Goal: Task Accomplishment & Management: Manage account settings

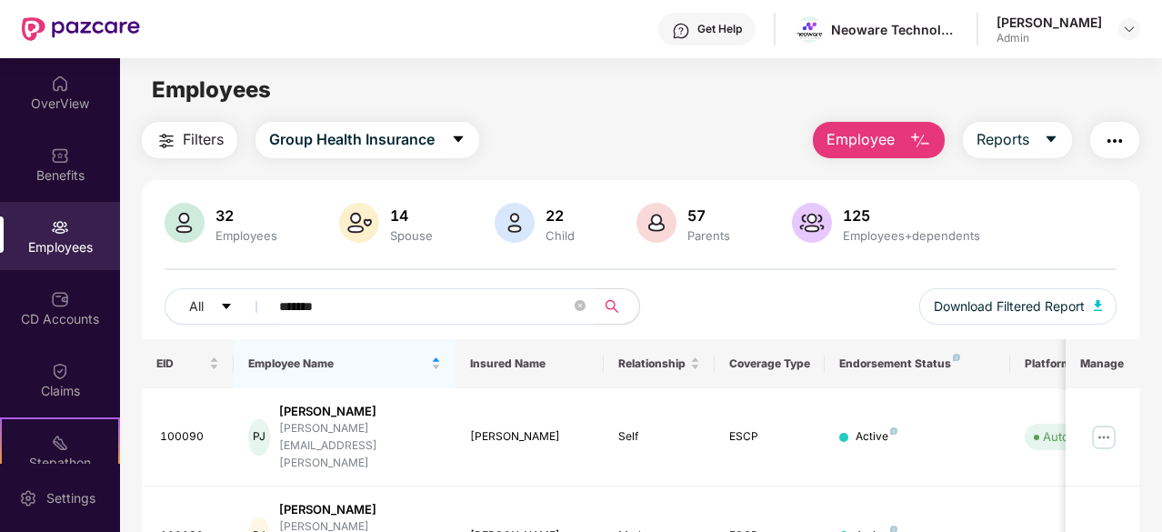
click at [445, 309] on input "*******" at bounding box center [425, 306] width 292 height 27
type input "*"
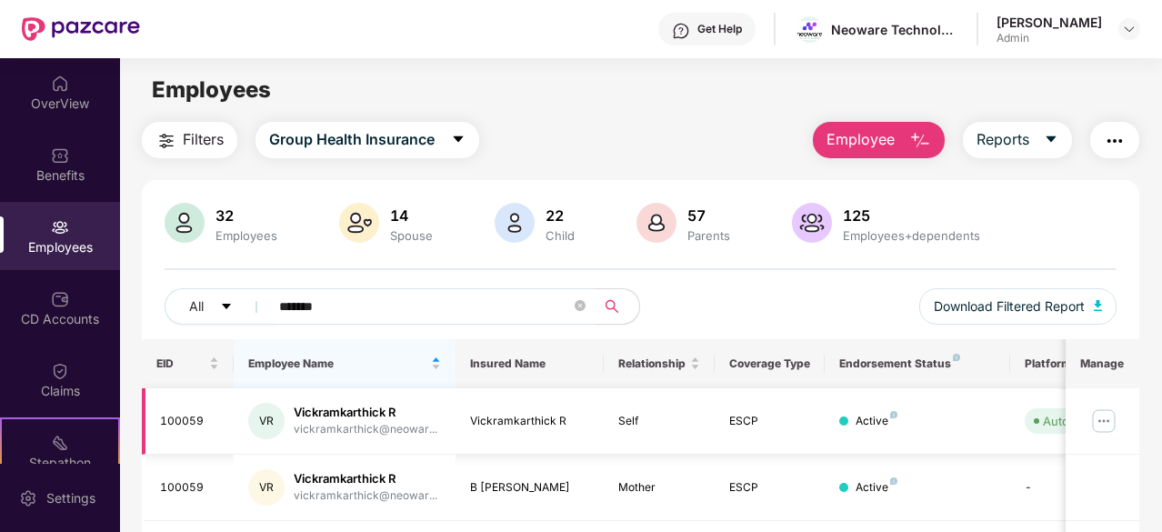
type input "*******"
click at [1106, 419] on img at bounding box center [1103, 420] width 29 height 29
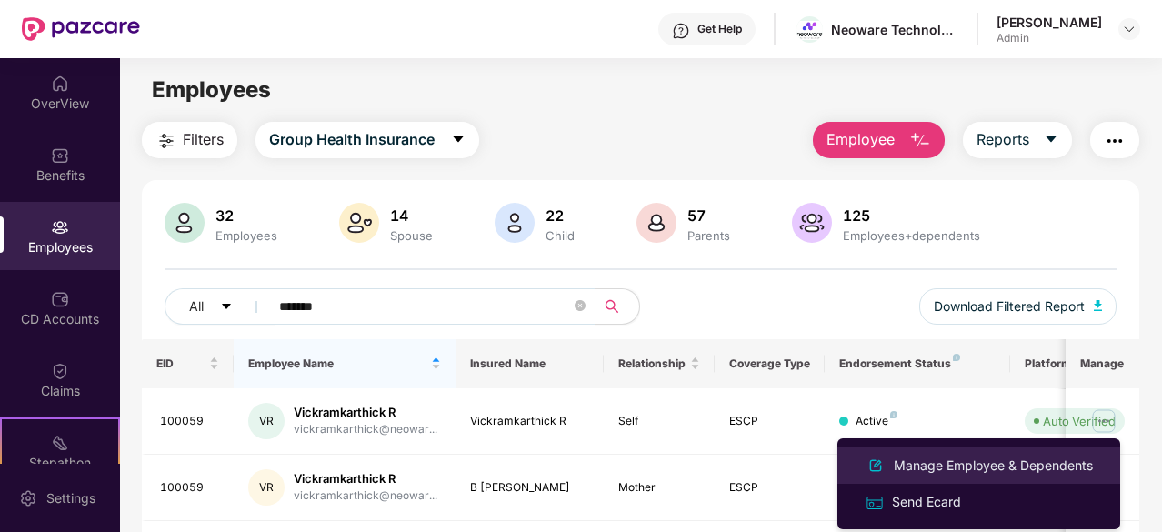
click at [920, 463] on div "Manage Employee & Dependents" at bounding box center [993, 466] width 206 height 20
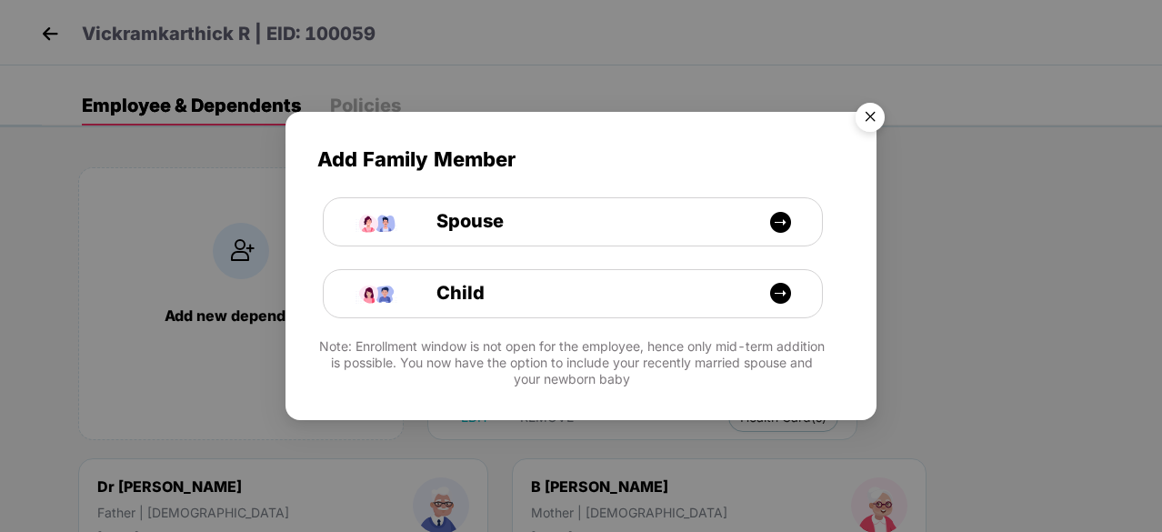
click at [873, 123] on img "Close" at bounding box center [870, 120] width 51 height 51
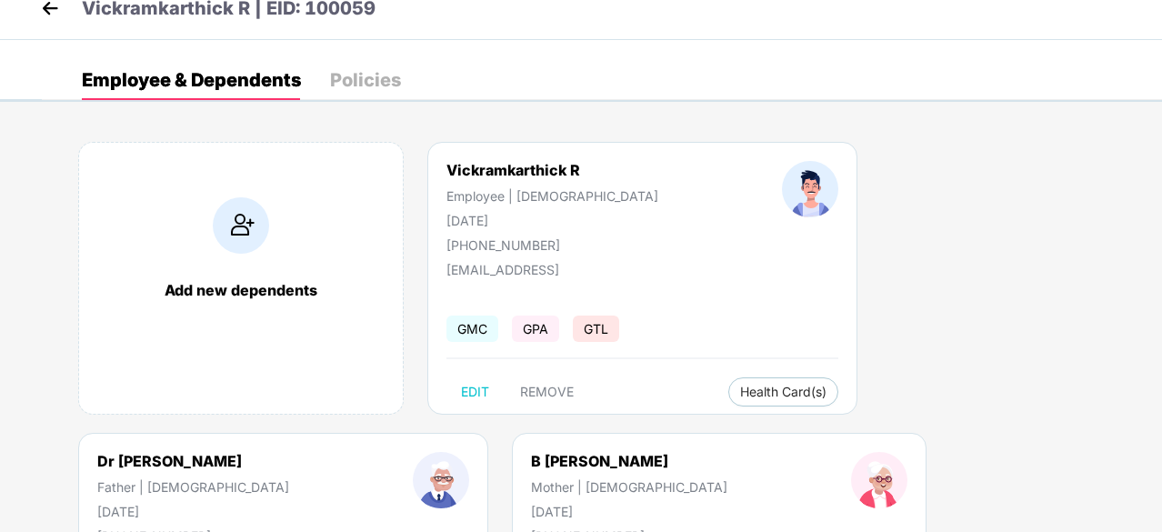
scroll to position [26, 0]
click at [535, 387] on span "REMOVE" at bounding box center [547, 391] width 54 height 15
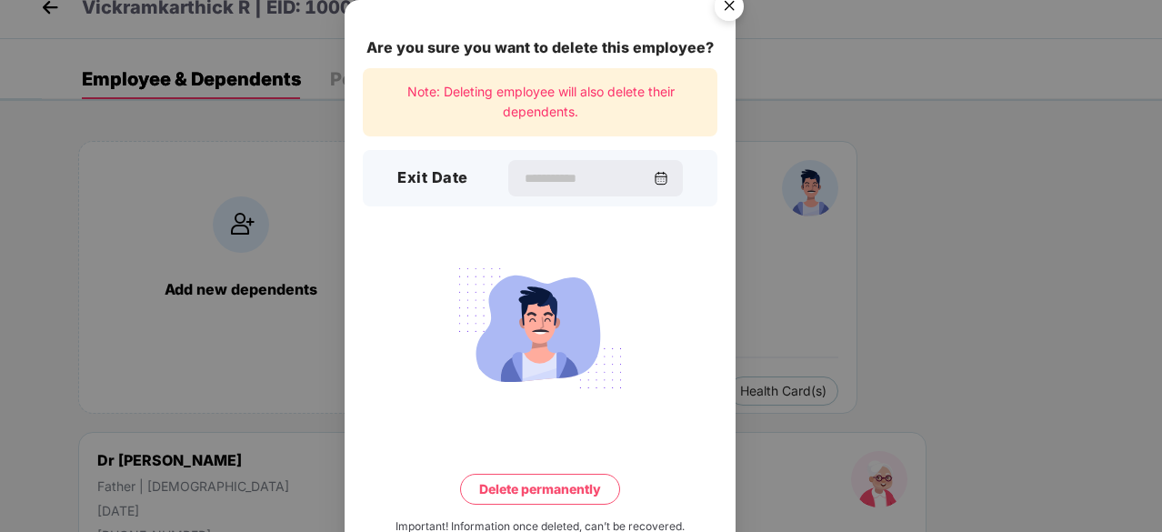
scroll to position [29, 0]
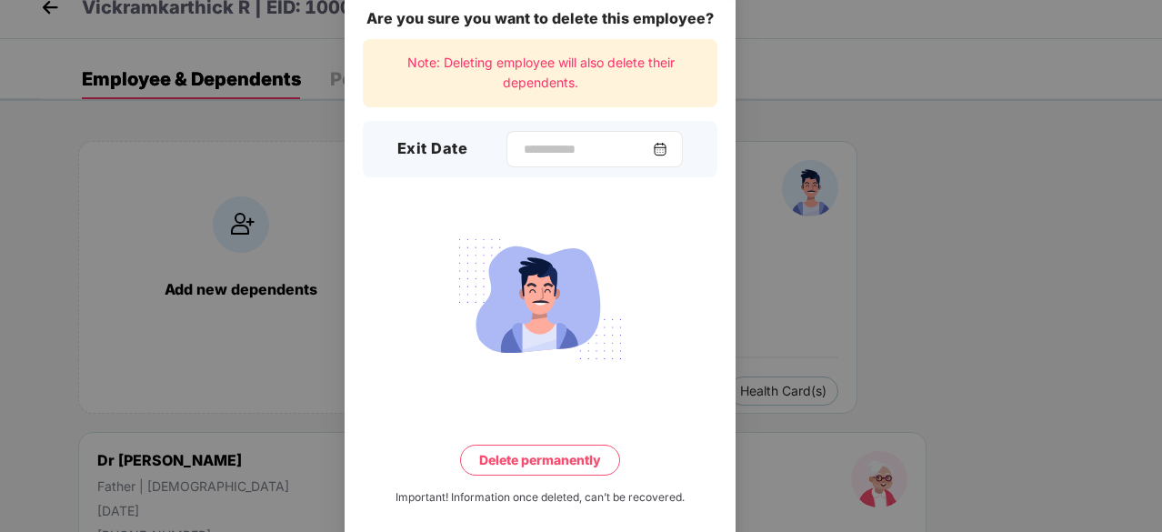
click at [667, 150] on img at bounding box center [660, 149] width 15 height 15
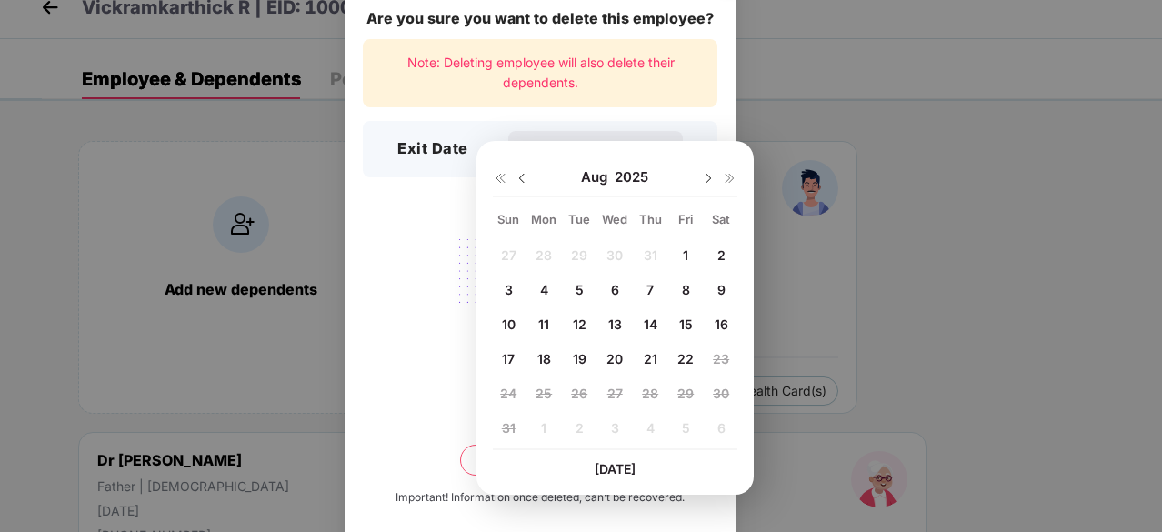
click at [580, 290] on span "5" at bounding box center [580, 289] width 8 height 15
type input "**********"
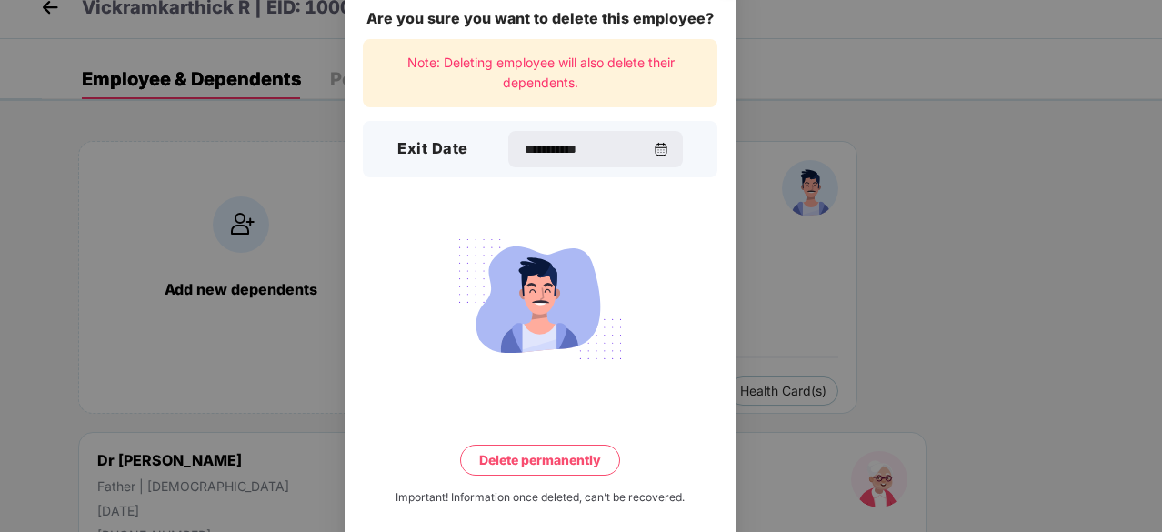
click at [541, 466] on button "Delete permanently" at bounding box center [540, 460] width 160 height 31
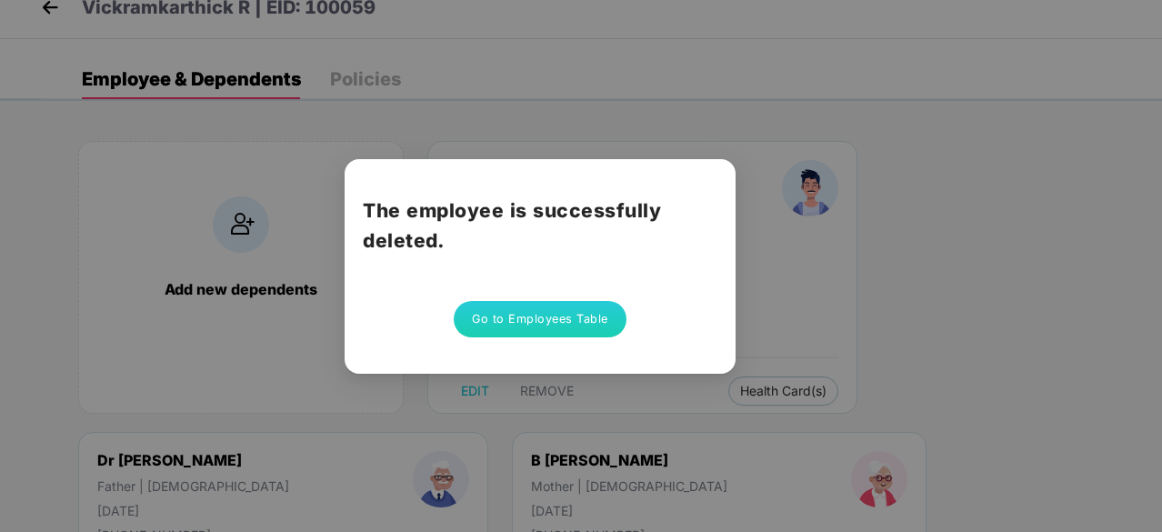
click at [522, 328] on button "Go to Employees Table" at bounding box center [540, 319] width 173 height 36
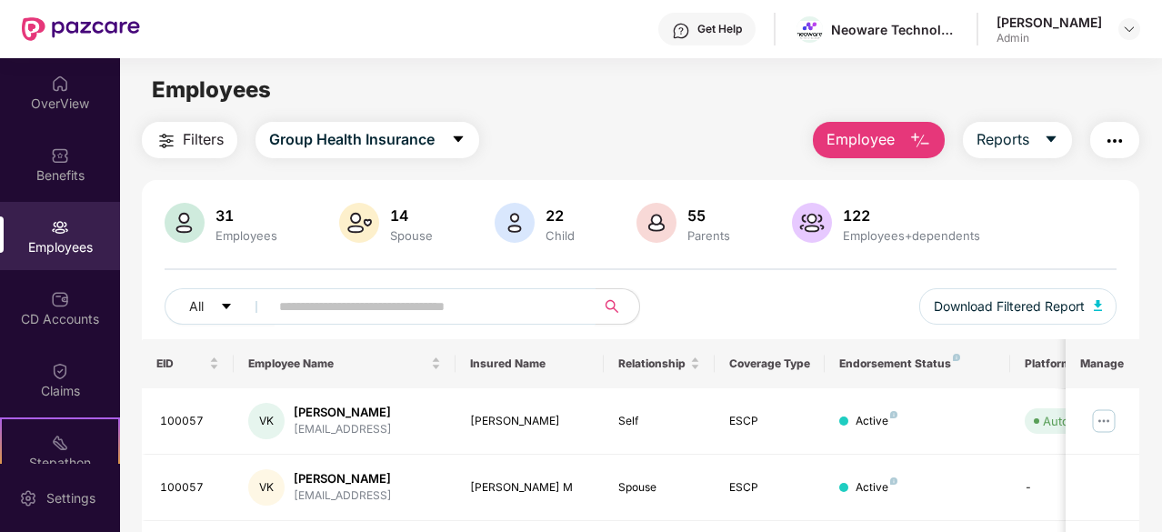
click at [391, 296] on input "text" at bounding box center [425, 306] width 292 height 27
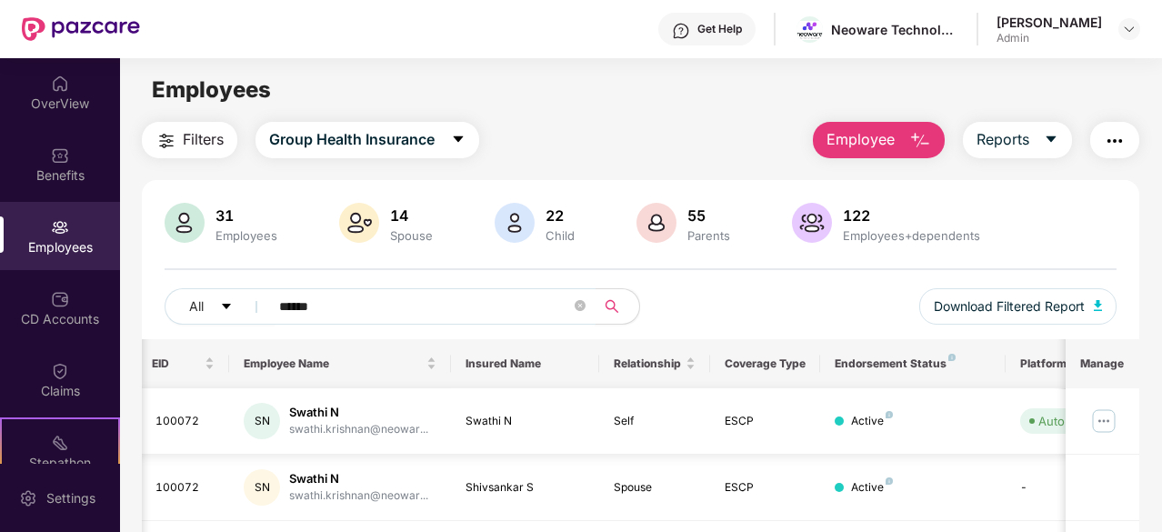
type input "******"
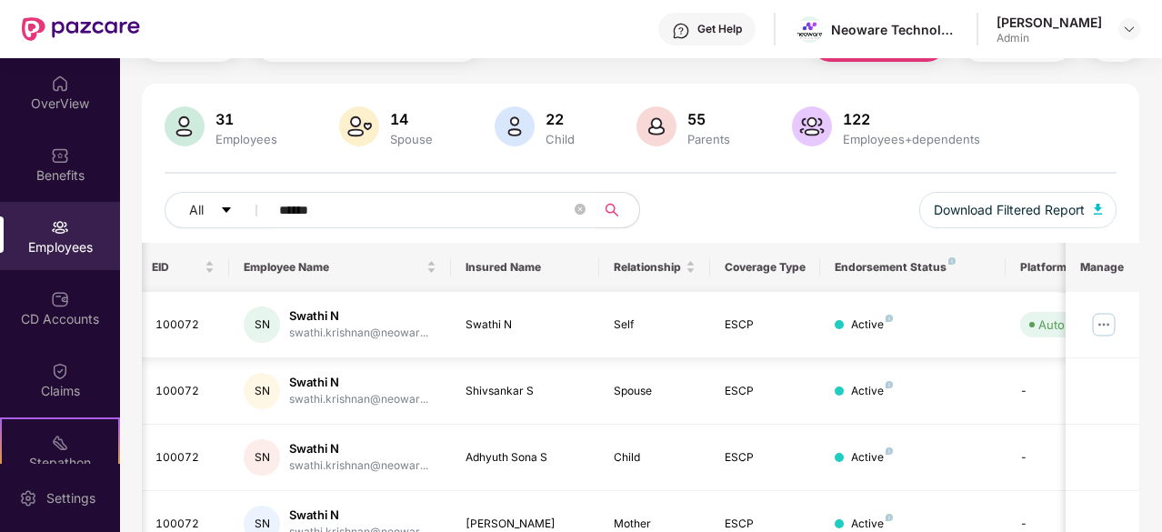
scroll to position [97, 0]
click at [1107, 318] on img at bounding box center [1103, 323] width 29 height 29
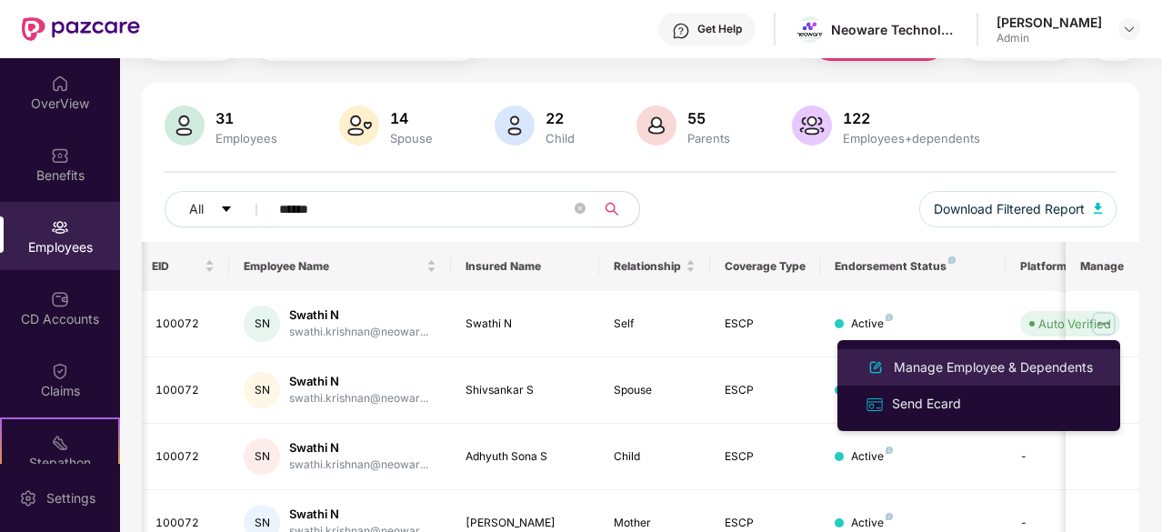
click at [970, 371] on div "Manage Employee & Dependents" at bounding box center [993, 367] width 206 height 20
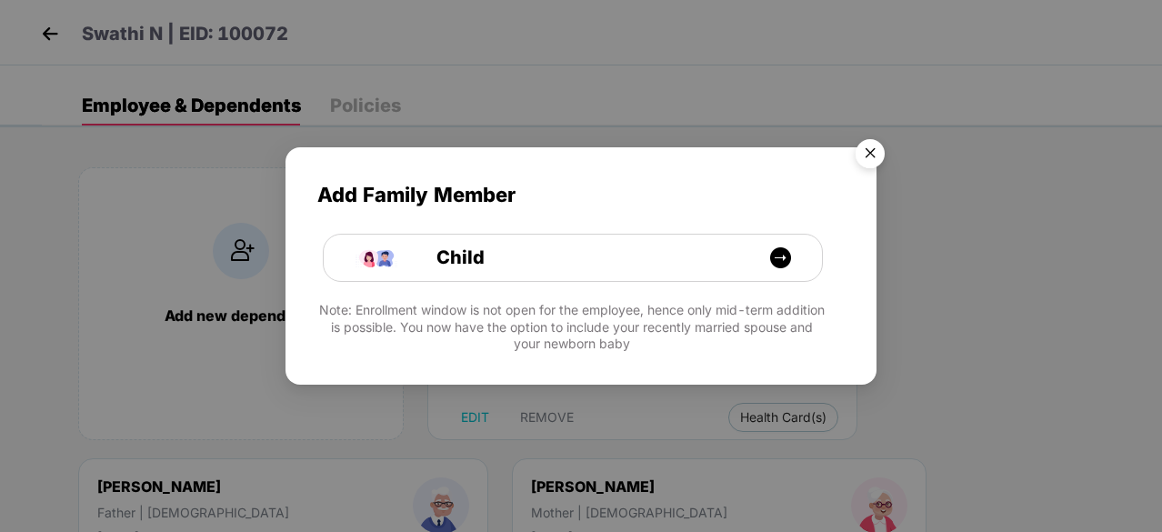
click at [877, 152] on img "Close" at bounding box center [870, 156] width 51 height 51
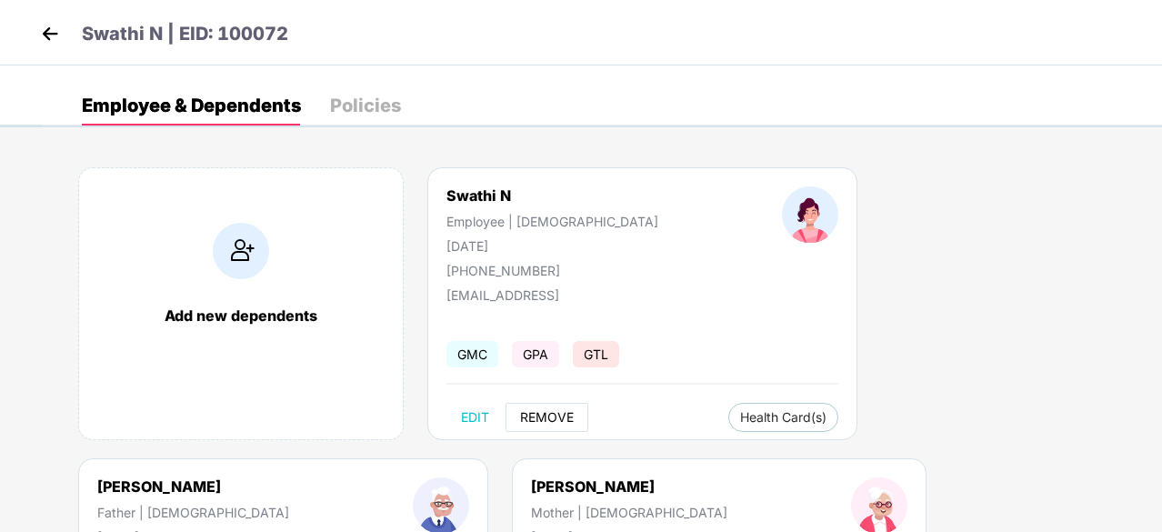
click at [552, 416] on span "REMOVE" at bounding box center [547, 417] width 54 height 15
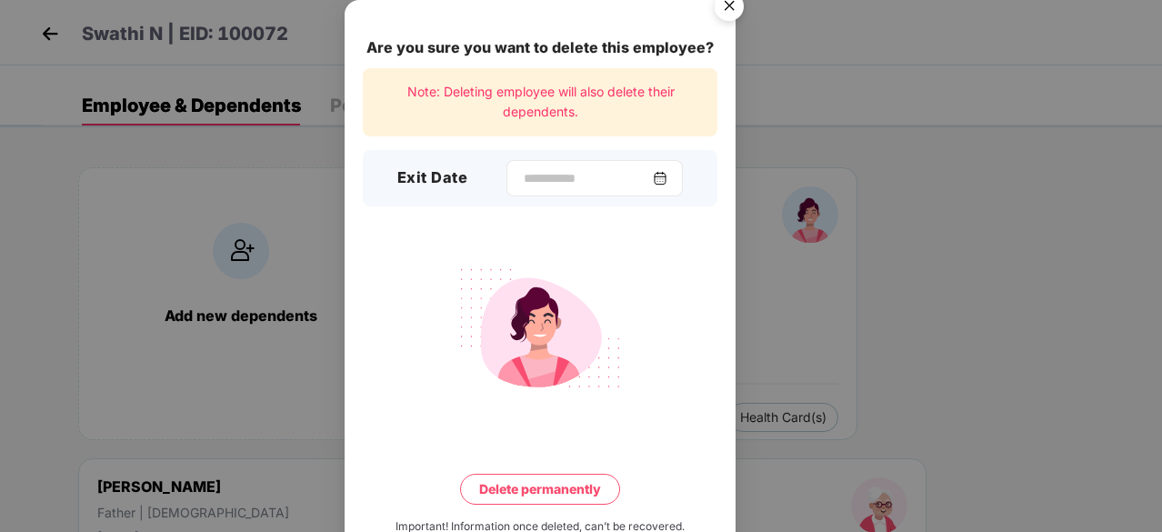
click at [667, 177] on img at bounding box center [660, 178] width 15 height 15
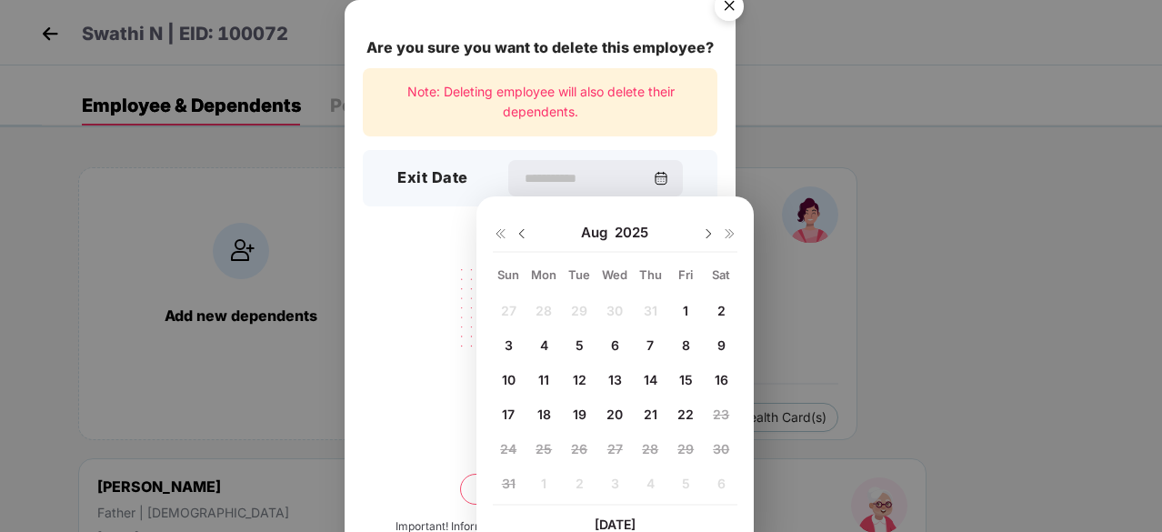
click at [686, 346] on span "8" at bounding box center [686, 344] width 8 height 15
type input "**********"
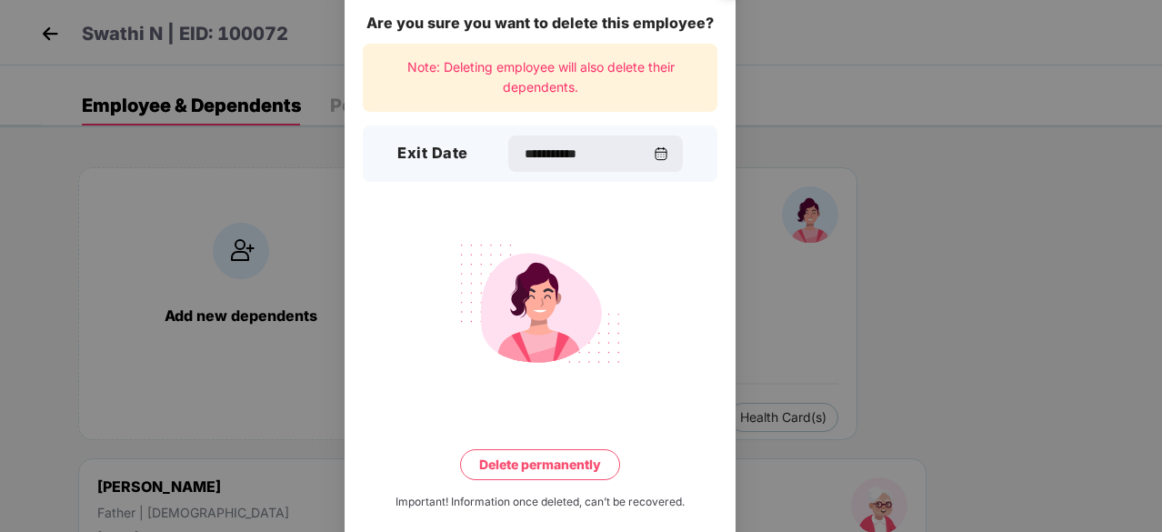
scroll to position [25, 0]
click at [547, 468] on button "Delete permanently" at bounding box center [540, 463] width 160 height 31
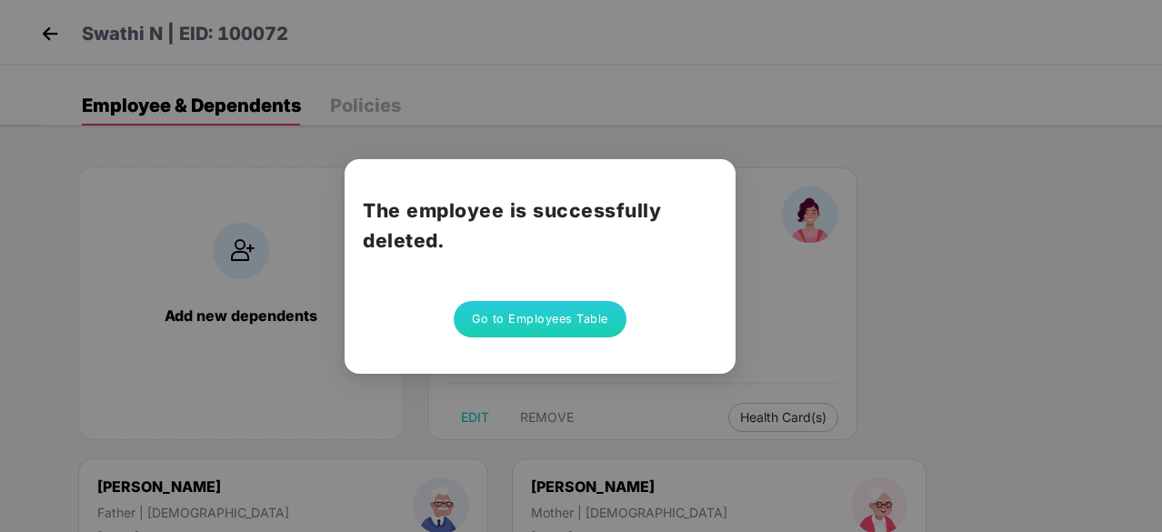
scroll to position [0, 0]
click at [546, 326] on button "Go to Employees Table" at bounding box center [540, 319] width 173 height 36
